Goal: Transaction & Acquisition: Purchase product/service

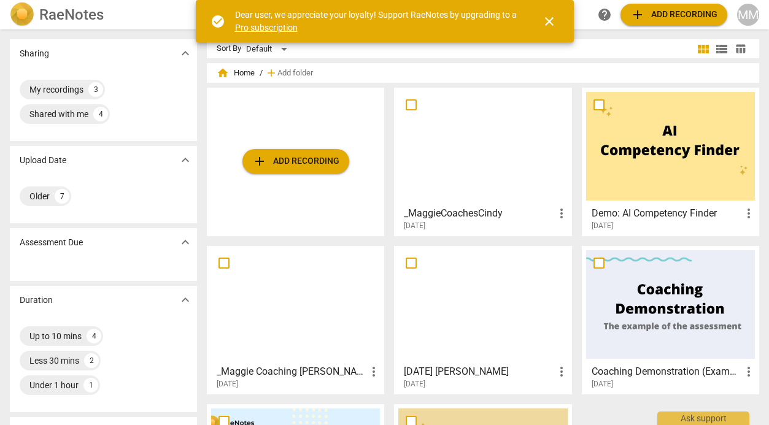
click at [300, 152] on button "add Add recording" at bounding box center [295, 161] width 107 height 25
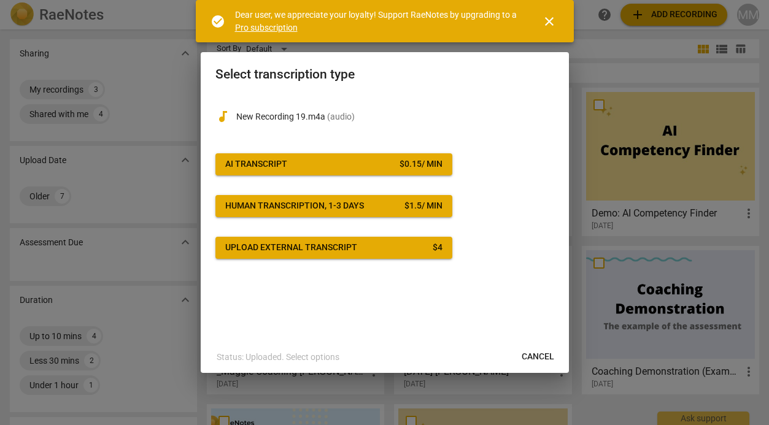
click at [354, 163] on span "AI Transcript $ 0.15 / min" at bounding box center [333, 164] width 217 height 12
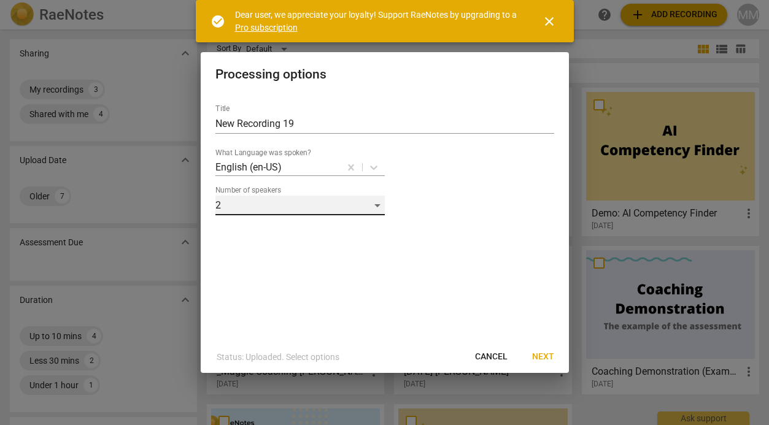
click at [378, 203] on div "2" at bounding box center [299, 206] width 169 height 20
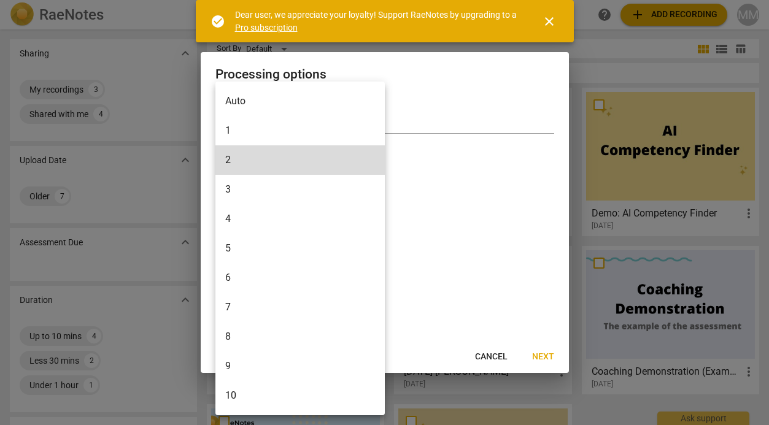
click at [303, 130] on li "1" at bounding box center [299, 130] width 169 height 29
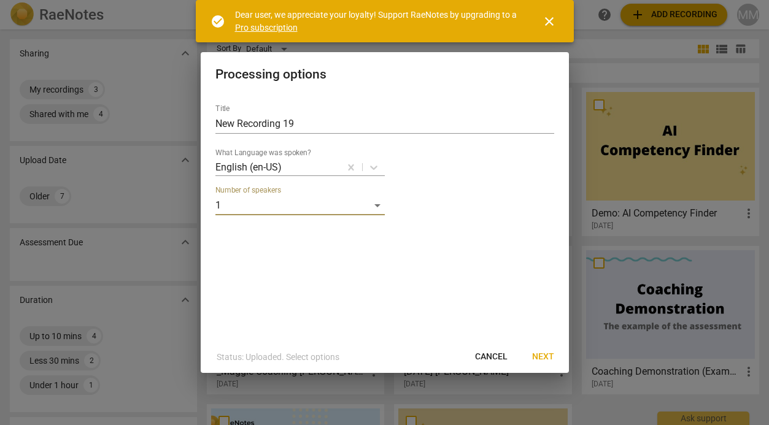
click at [545, 353] on span "Next" at bounding box center [543, 357] width 22 height 12
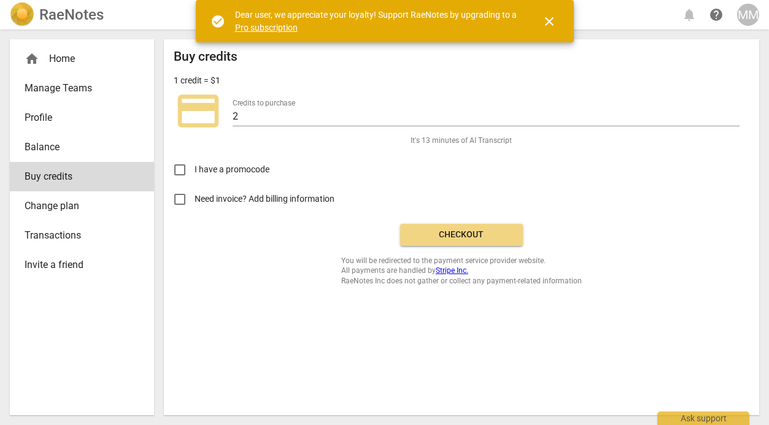
click at [457, 234] on span "Checkout" at bounding box center [461, 235] width 103 height 12
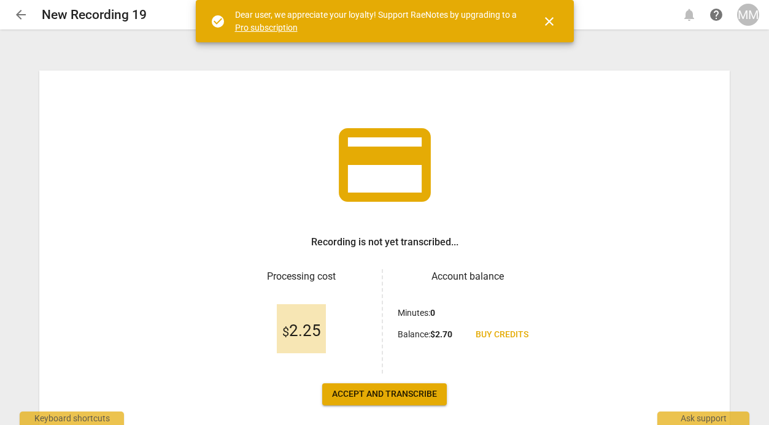
click at [546, 17] on span "close" at bounding box center [549, 21] width 15 height 15
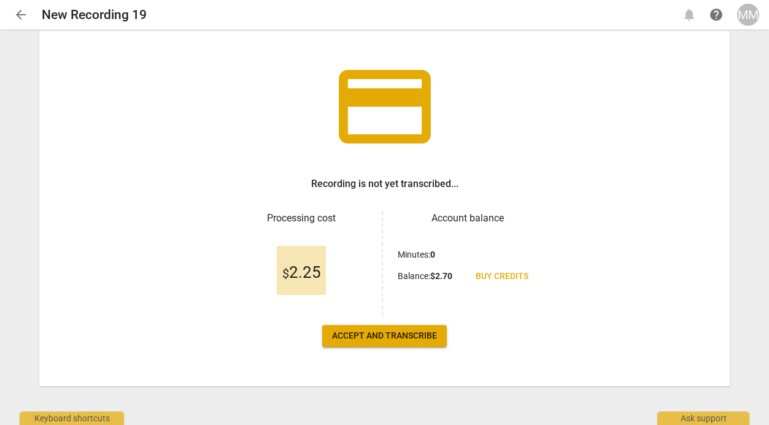
scroll to position [59, 0]
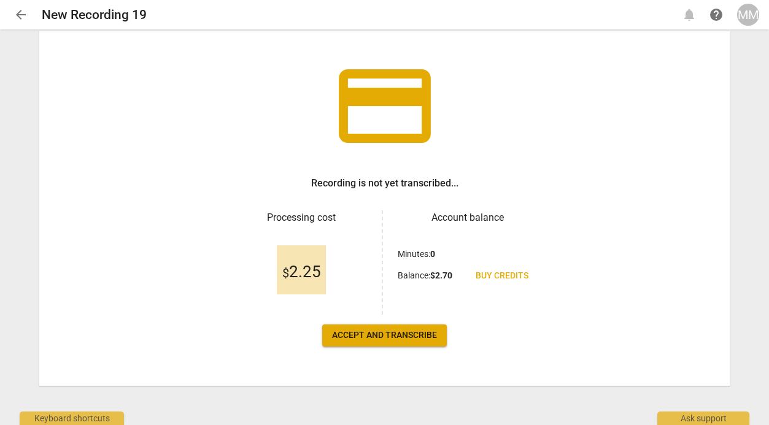
click at [398, 335] on span "Accept and transcribe" at bounding box center [384, 336] width 105 height 12
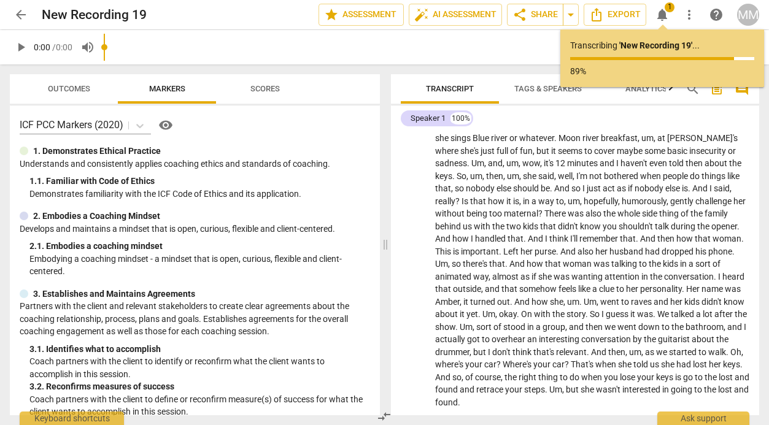
scroll to position [1564, 0]
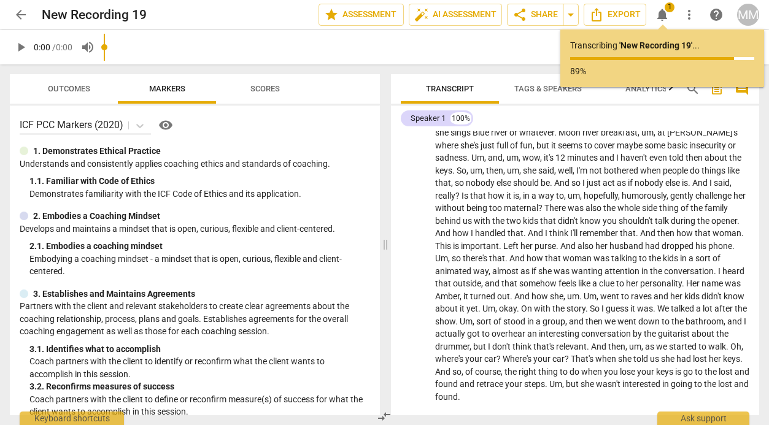
click at [557, 424] on icon "Export" at bounding box center [556, 431] width 15 height 15
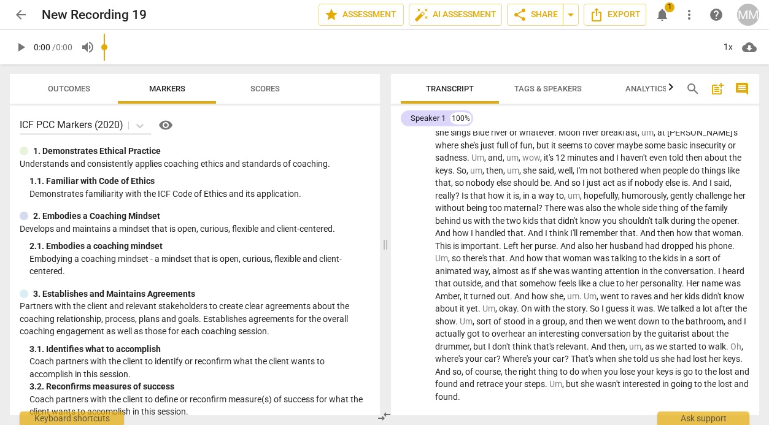
click at [584, 424] on span "Export" at bounding box center [575, 431] width 52 height 15
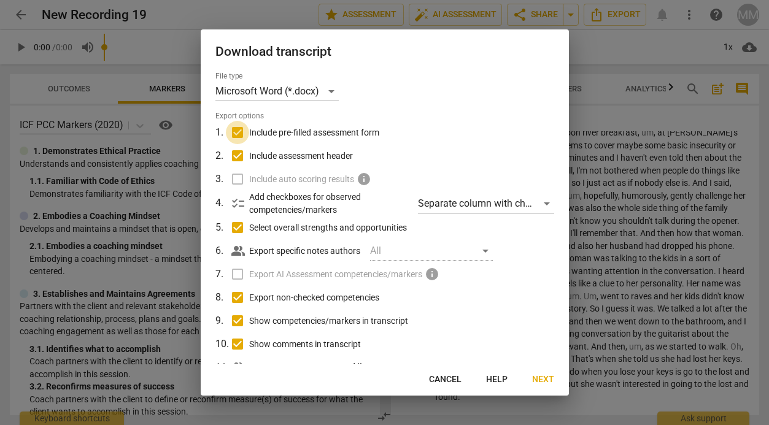
click at [238, 137] on input "Include pre-filled assessment form" at bounding box center [237, 132] width 23 height 23
checkbox input "false"
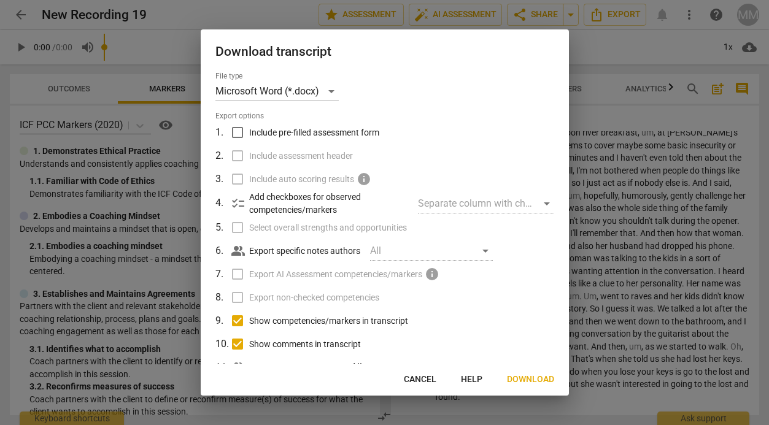
click at [235, 318] on input "Show competencies/markers in transcript" at bounding box center [237, 320] width 23 height 23
checkbox input "false"
click at [237, 344] on input "Show comments in transcript" at bounding box center [237, 344] width 23 height 23
checkbox input "false"
click at [529, 376] on span "Download" at bounding box center [530, 380] width 47 height 12
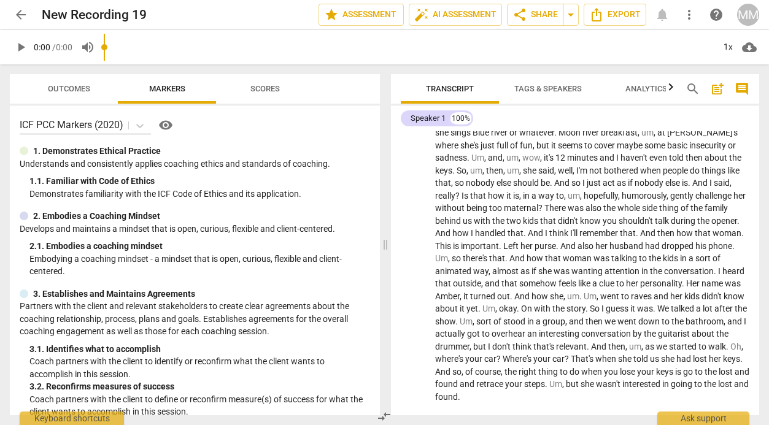
click at [22, 14] on span "arrow_back" at bounding box center [21, 14] width 15 height 15
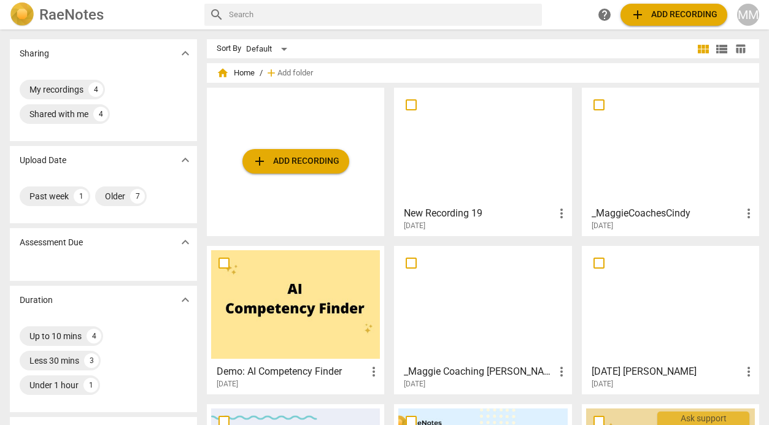
click at [289, 161] on span "add Add recording" at bounding box center [295, 161] width 87 height 15
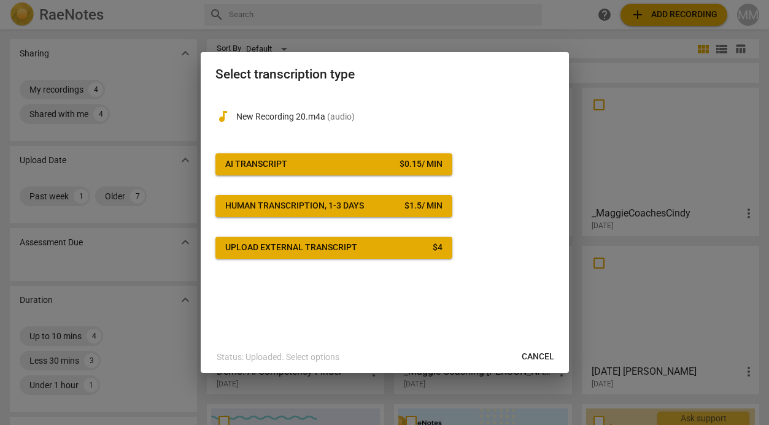
click at [374, 161] on span "AI Transcript $ 0.15 / min" at bounding box center [333, 164] width 217 height 12
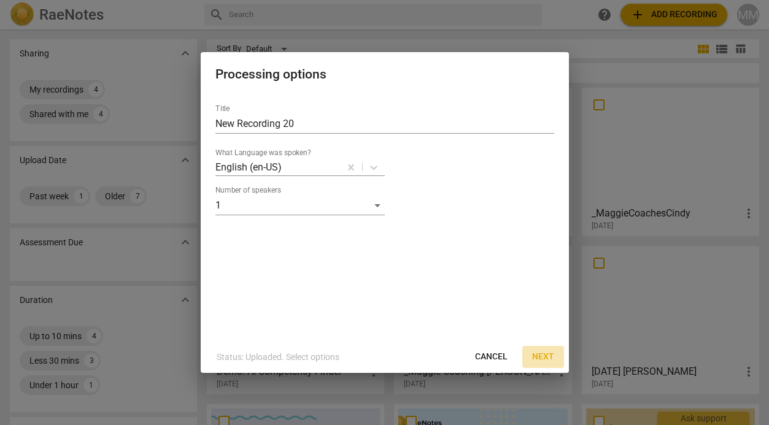
click at [536, 353] on span "Next" at bounding box center [543, 357] width 22 height 12
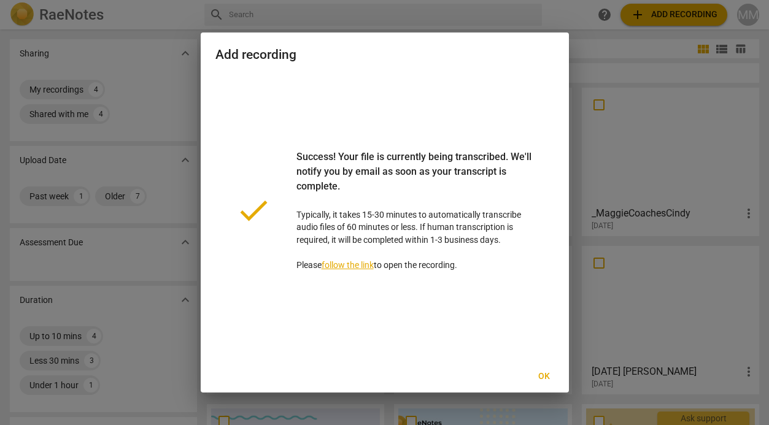
click at [349, 262] on link "follow the link" at bounding box center [348, 265] width 52 height 10
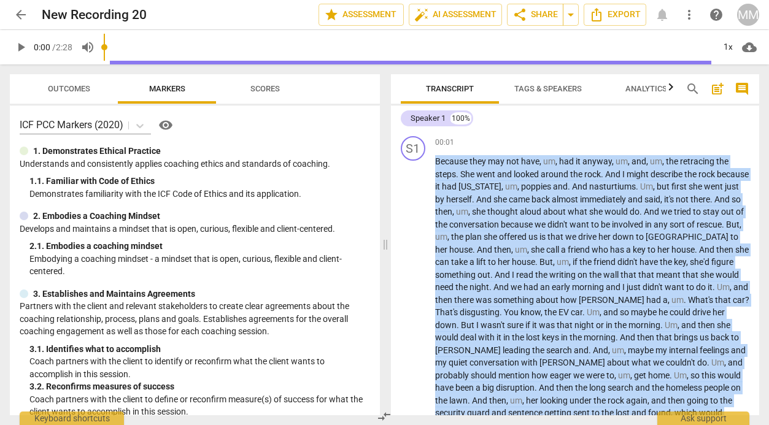
drag, startPoint x: 456, startPoint y: 316, endPoint x: 416, endPoint y: 55, distance: 264.0
click at [416, 55] on div "arrow_back New Recording 20 edit star Assessment auto_fix_high AI Assessment sh…" at bounding box center [384, 212] width 769 height 425
